Goal: Understand process/instructions

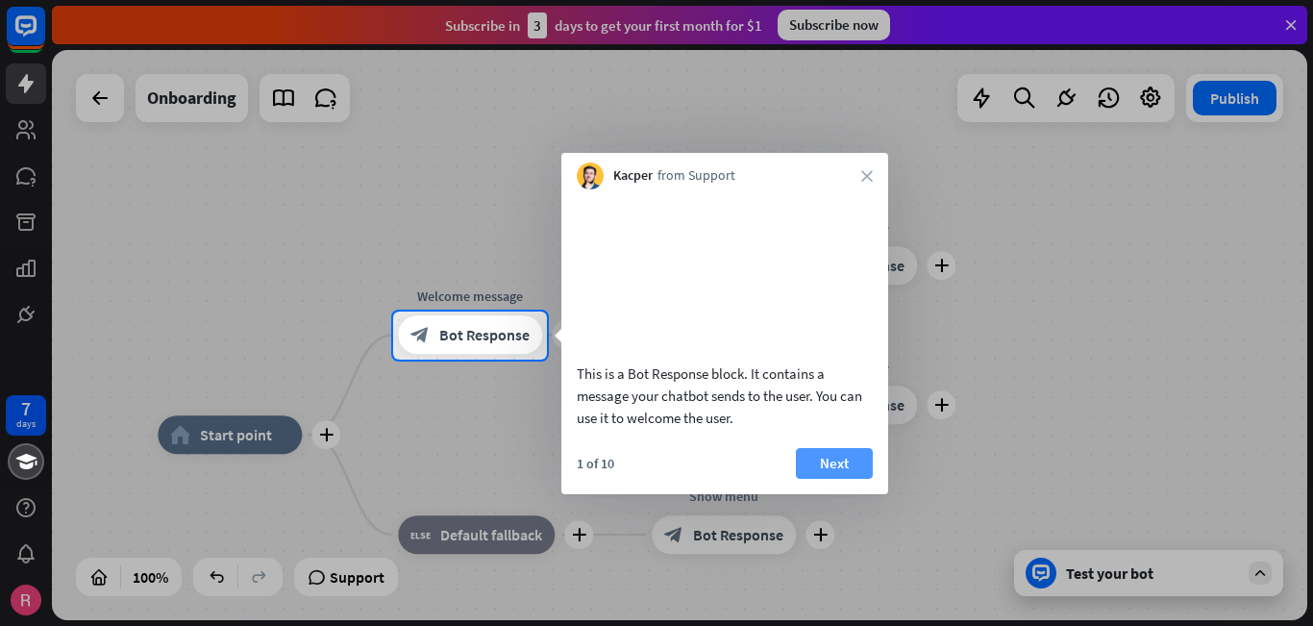
click at [840, 479] on button "Next" at bounding box center [834, 463] width 77 height 31
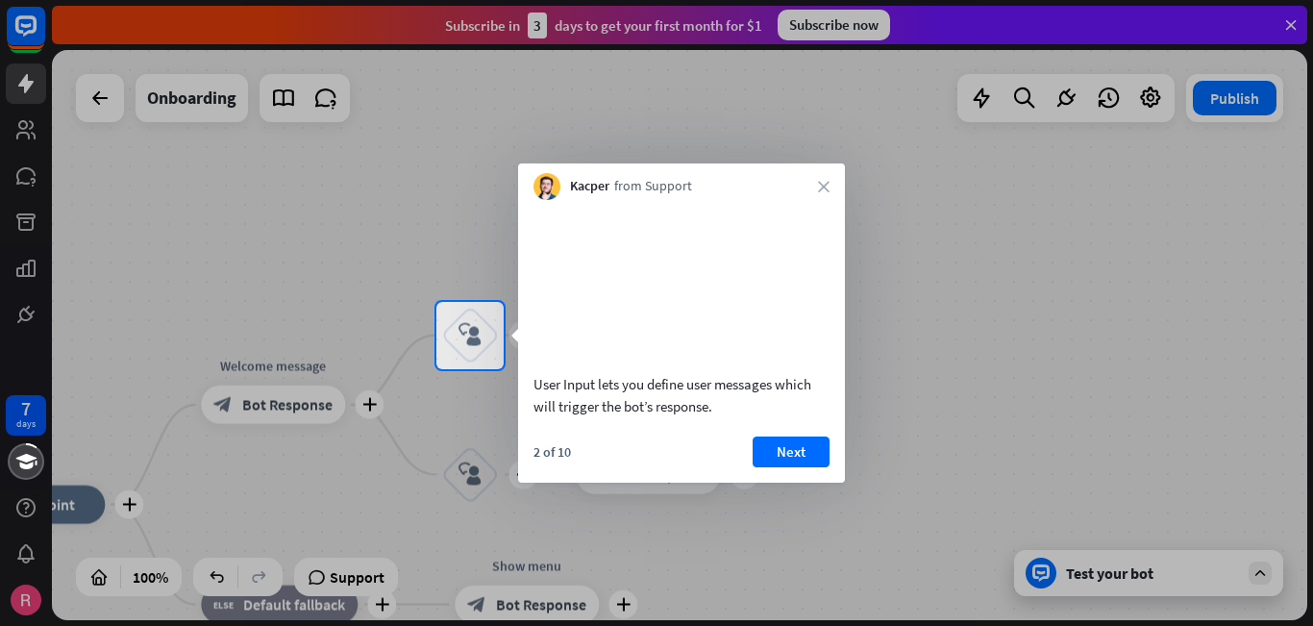
click at [800, 467] on button "Next" at bounding box center [790, 451] width 77 height 31
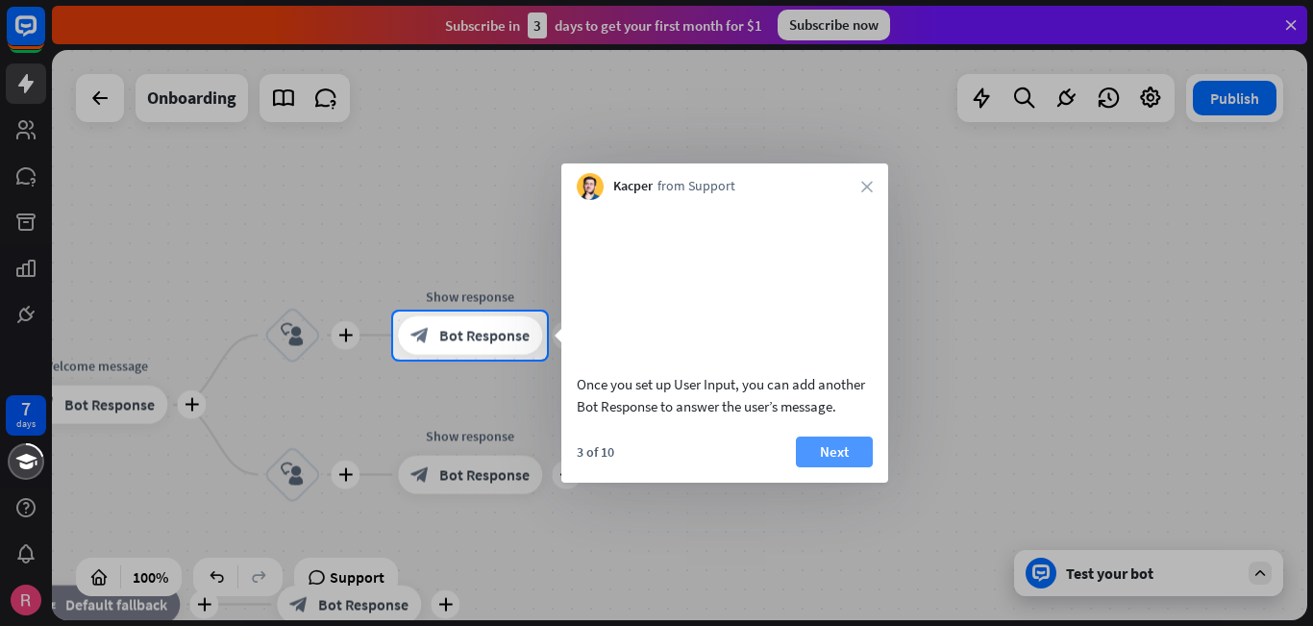
click at [843, 467] on button "Next" at bounding box center [834, 451] width 77 height 31
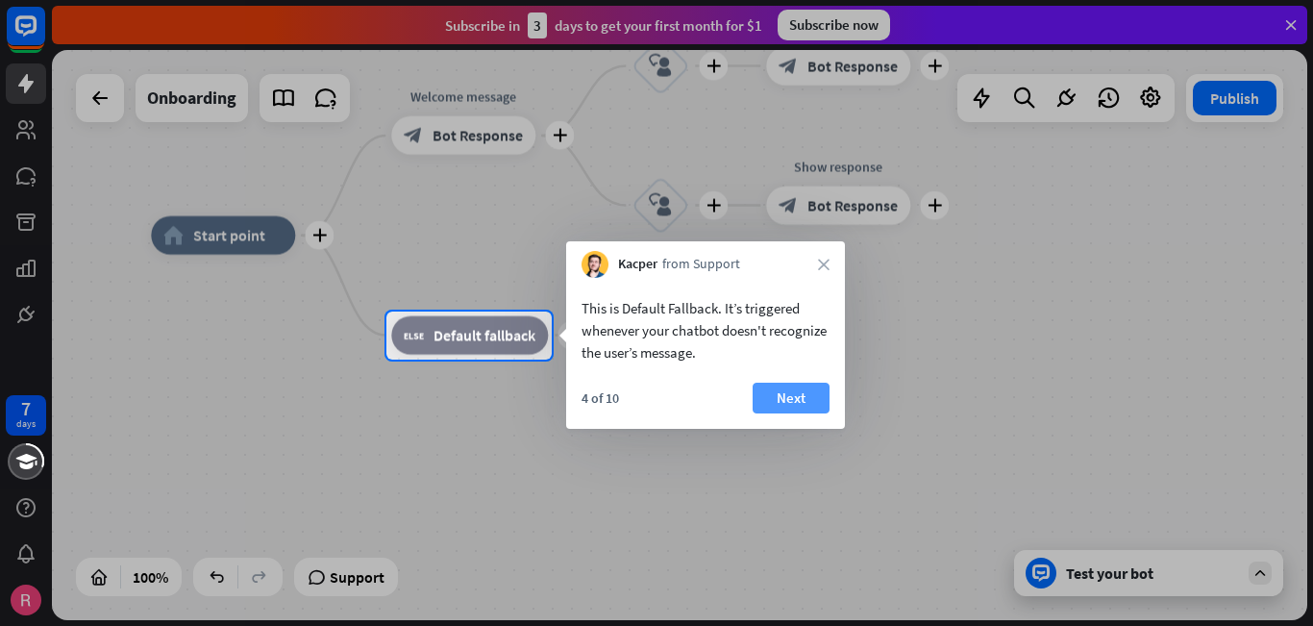
click at [801, 401] on button "Next" at bounding box center [790, 397] width 77 height 31
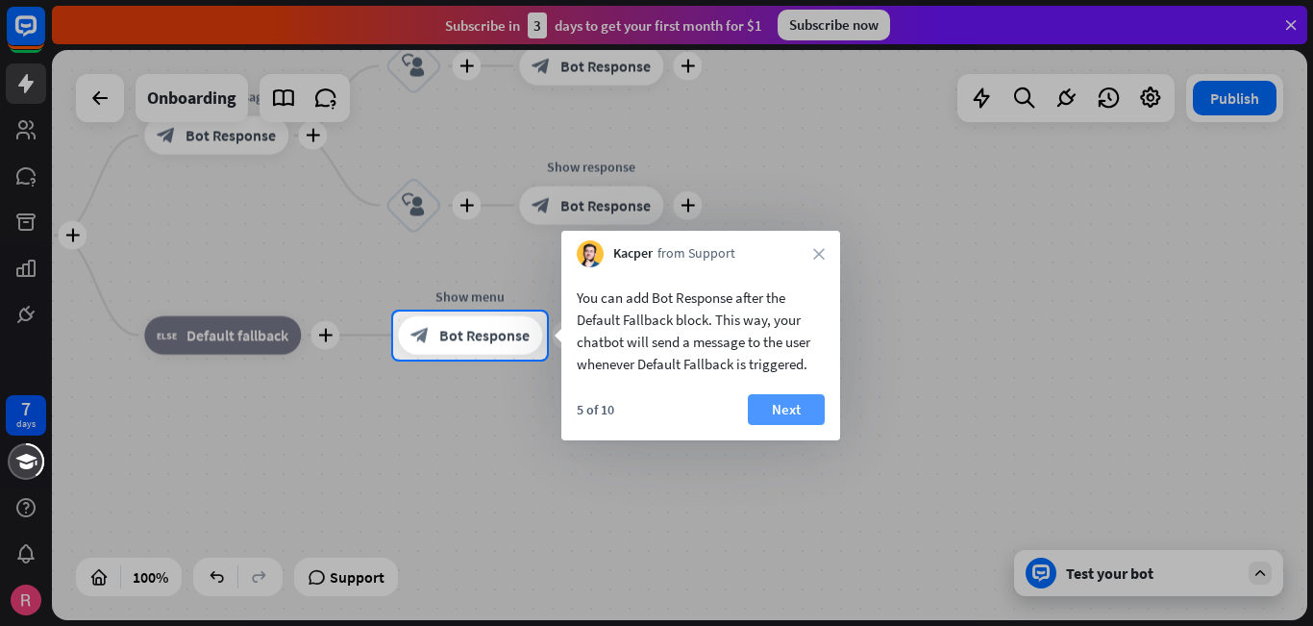
click at [805, 406] on button "Next" at bounding box center [786, 409] width 77 height 31
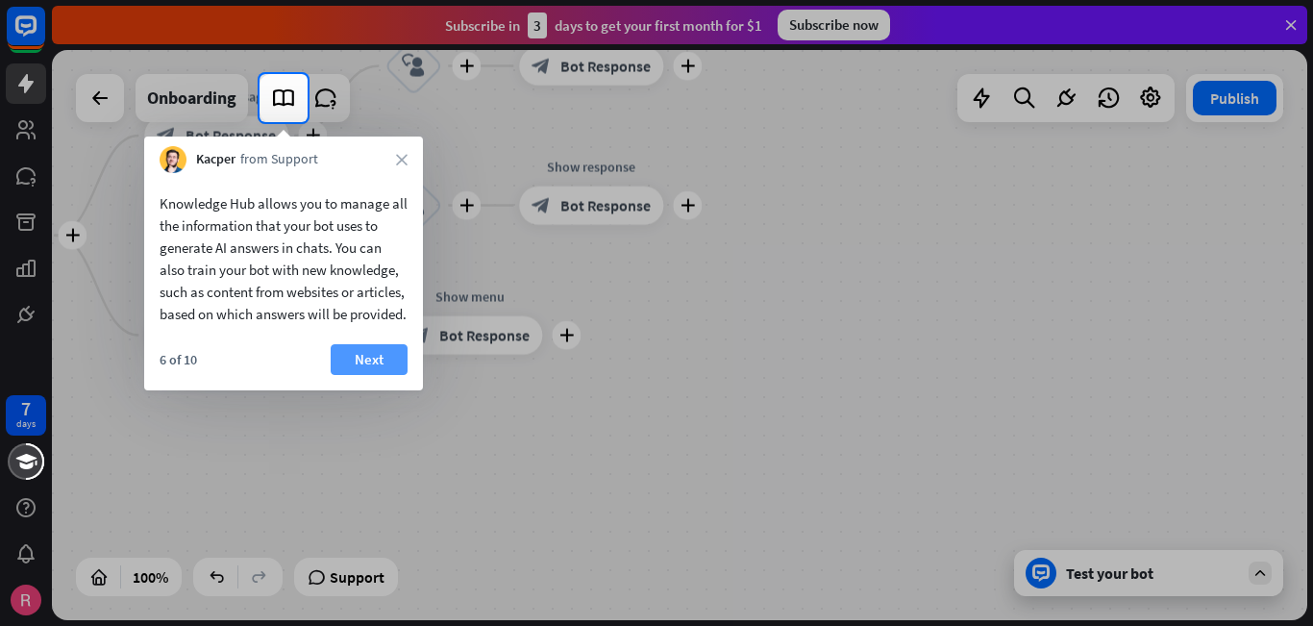
click at [357, 364] on button "Next" at bounding box center [369, 359] width 77 height 31
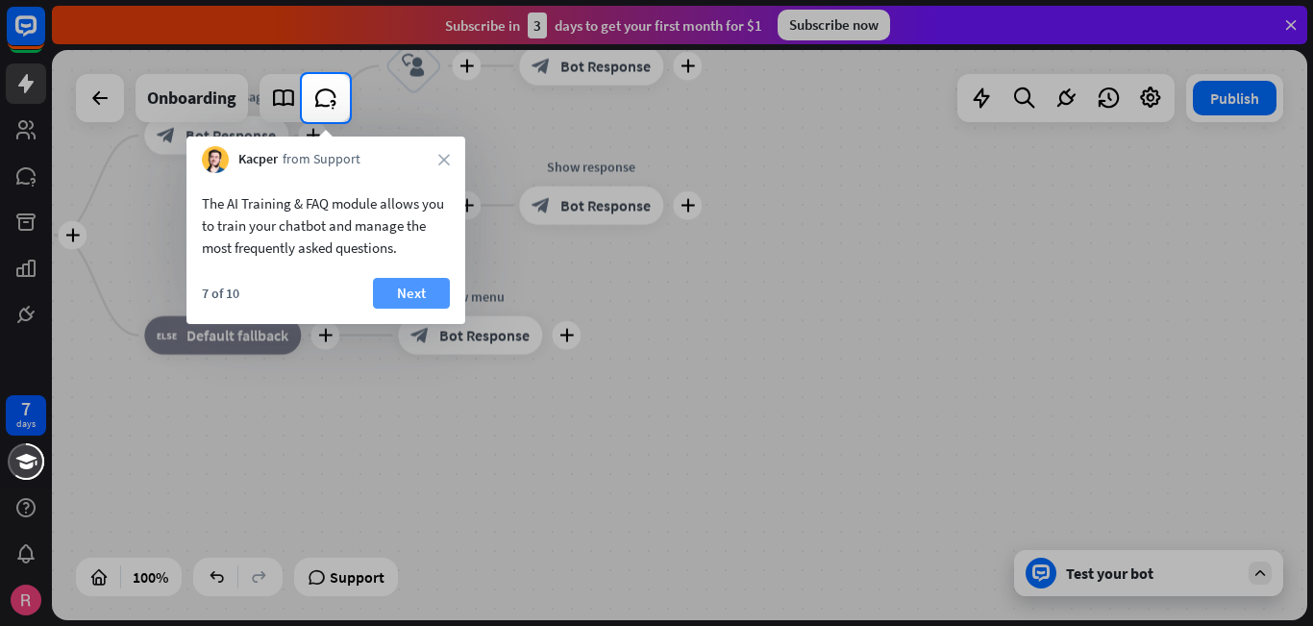
click at [400, 293] on button "Next" at bounding box center [411, 293] width 77 height 31
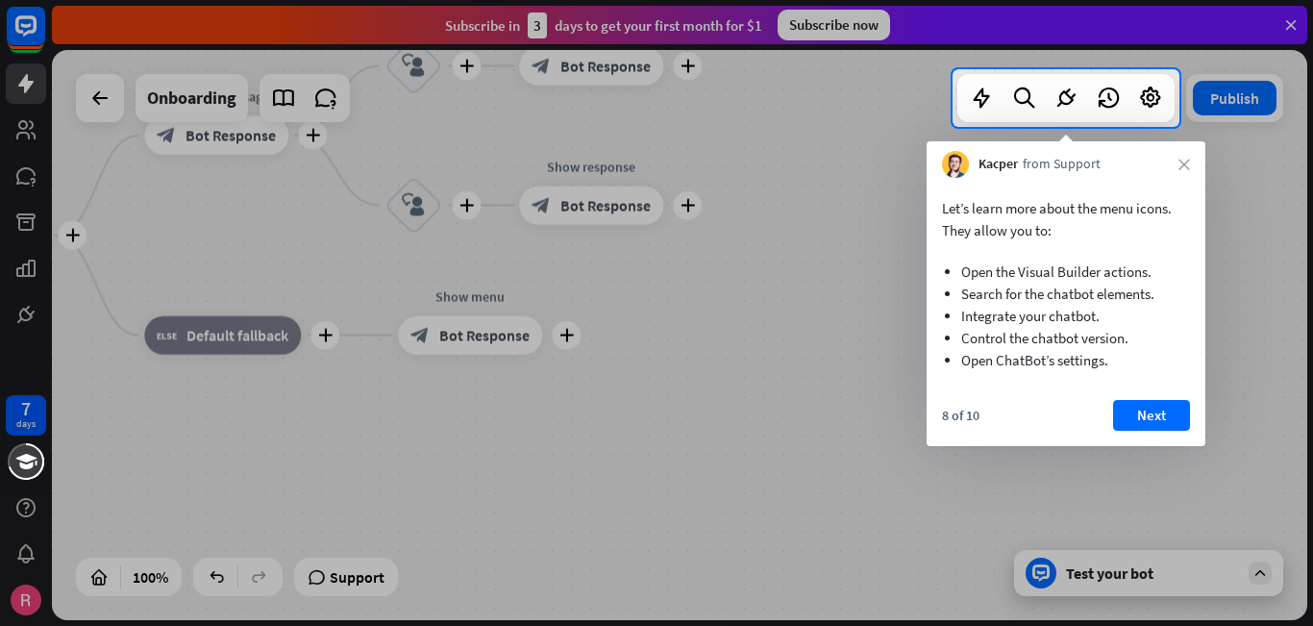
click at [1141, 423] on button "Next" at bounding box center [1151, 415] width 77 height 31
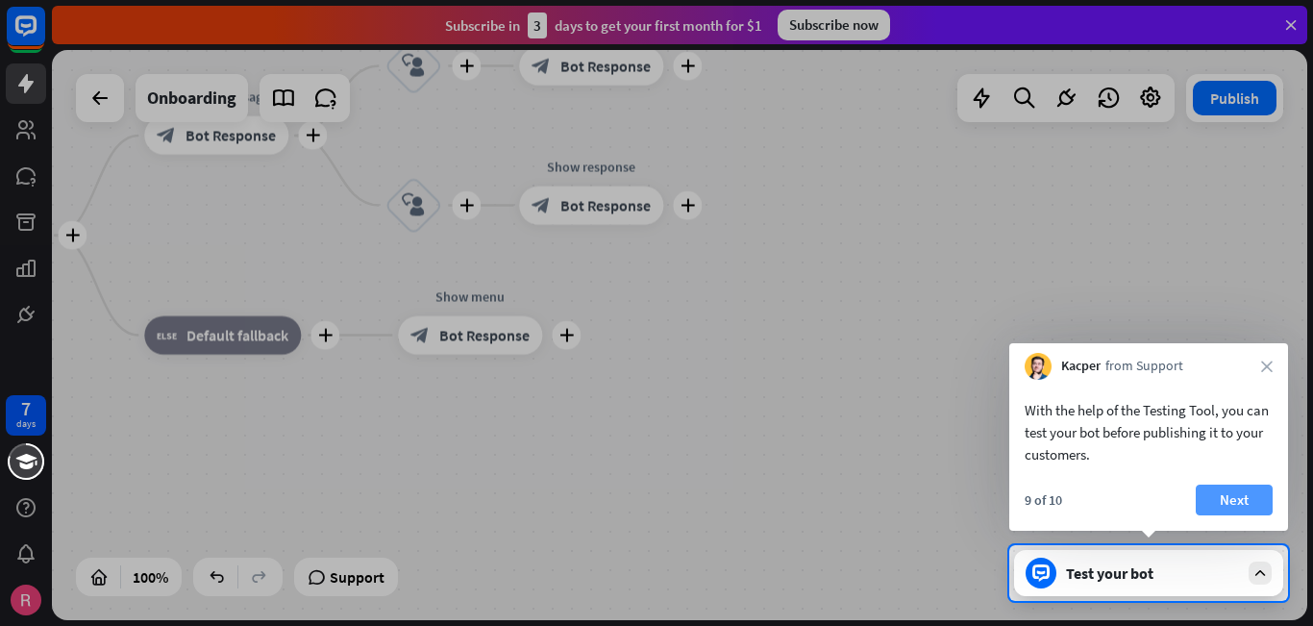
click at [1233, 496] on button "Next" at bounding box center [1233, 499] width 77 height 31
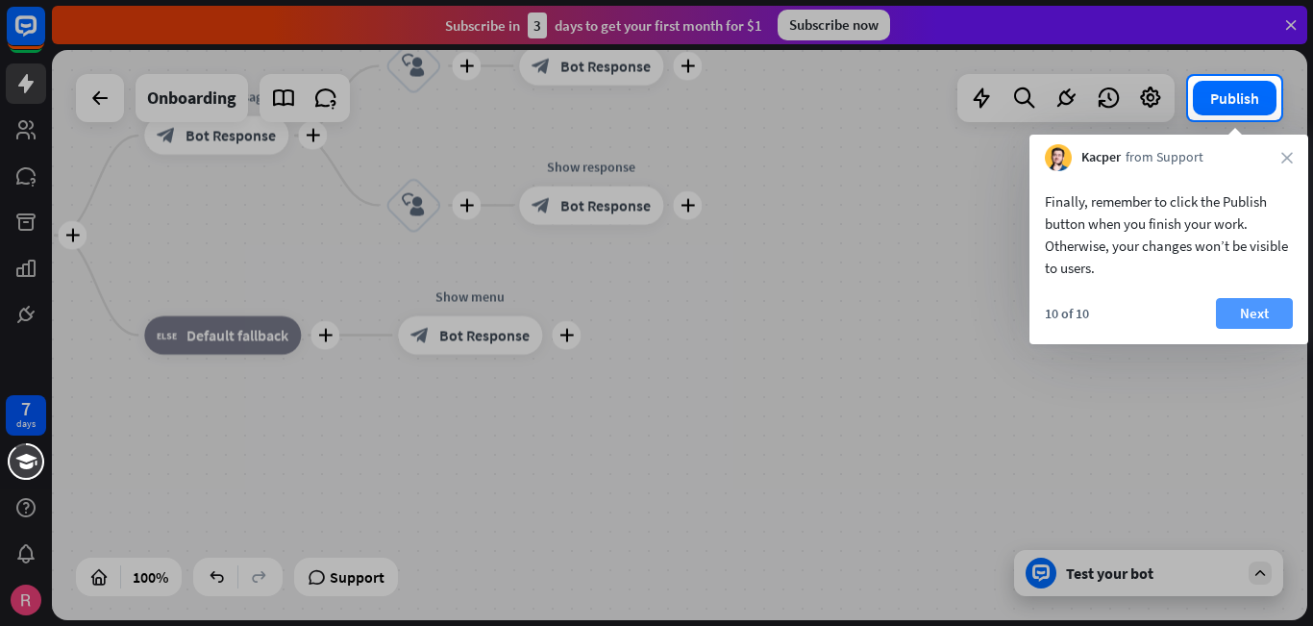
click at [1242, 315] on button "Next" at bounding box center [1254, 313] width 77 height 31
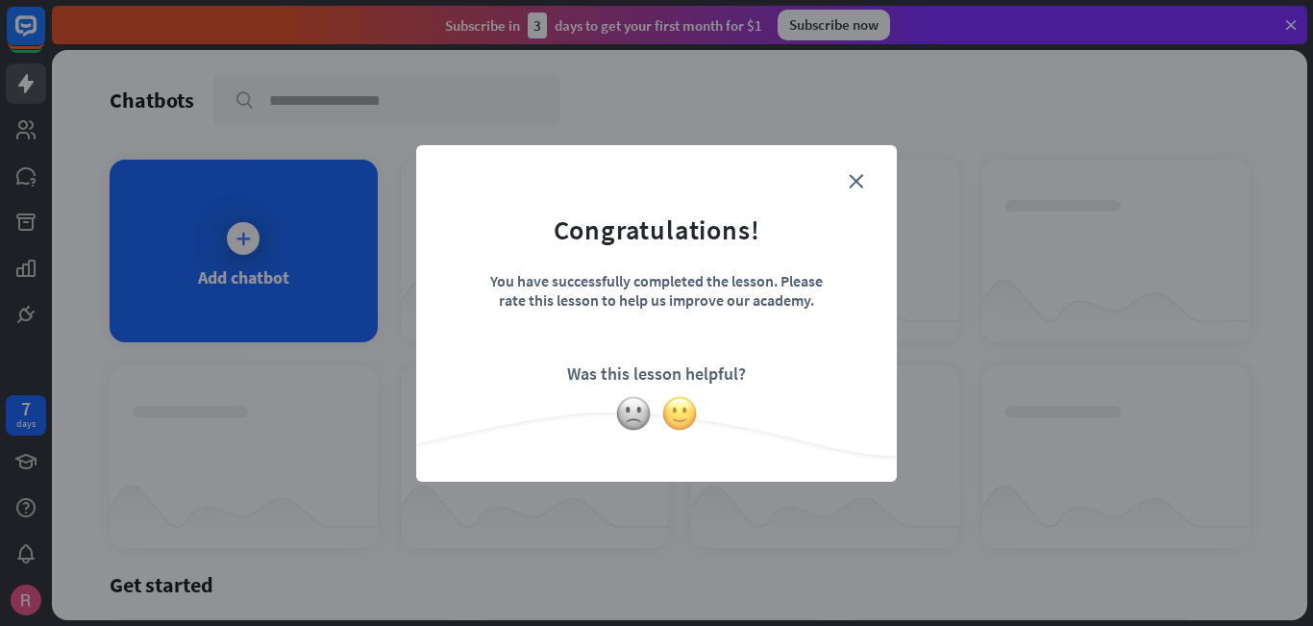
click at [689, 417] on img at bounding box center [679, 413] width 37 height 37
